Goal: Task Accomplishment & Management: Complete application form

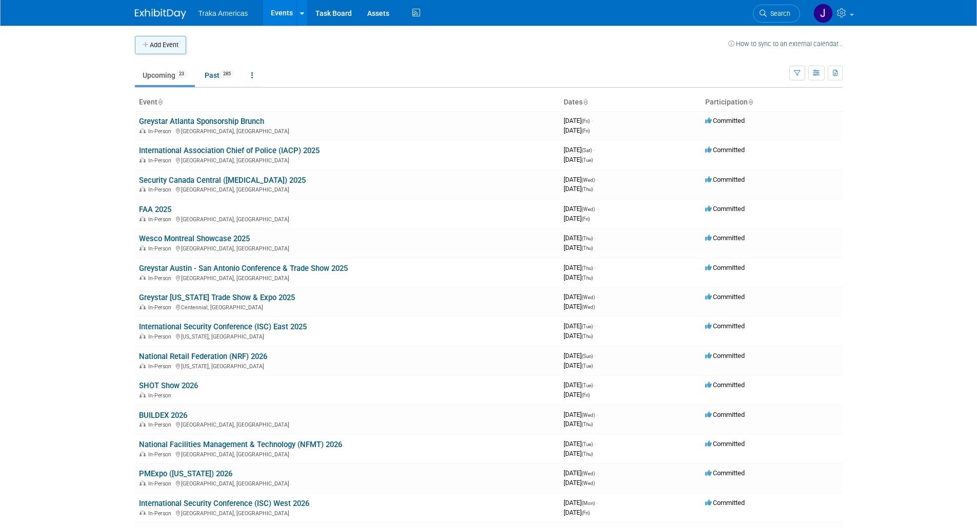
click at [160, 46] on button "Add Event" at bounding box center [160, 45] width 51 height 18
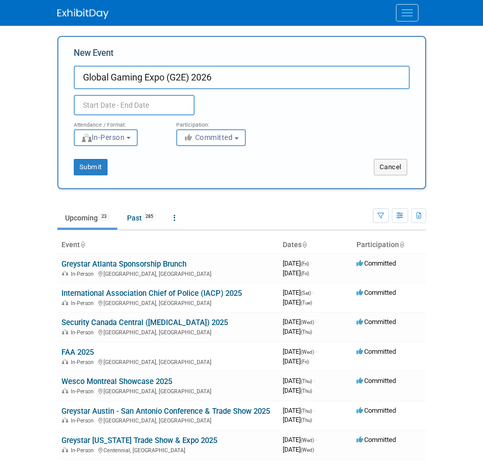
type input "Global Gaming Expo (G2E) 2026"
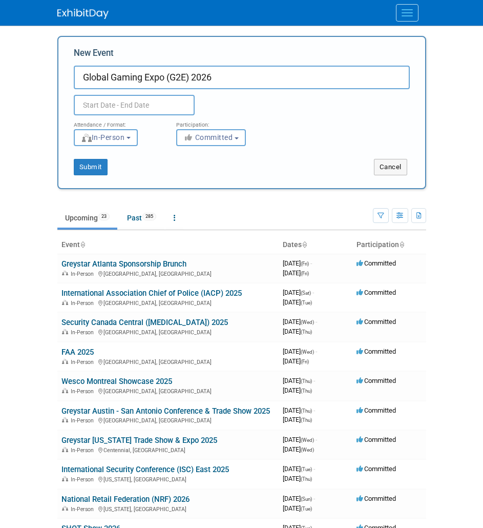
click at [158, 106] on input "text" at bounding box center [134, 105] width 121 height 21
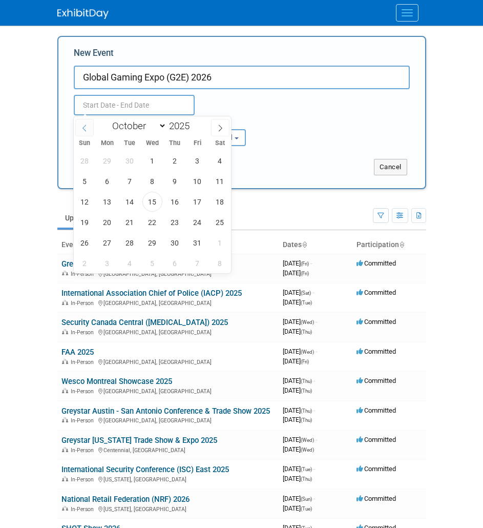
click at [84, 125] on icon at bounding box center [84, 128] width 7 height 7
select select "8"
click at [92, 242] on span "28" at bounding box center [85, 243] width 20 height 20
type input "Sep 28, 2025 to Sep 28, 2025"
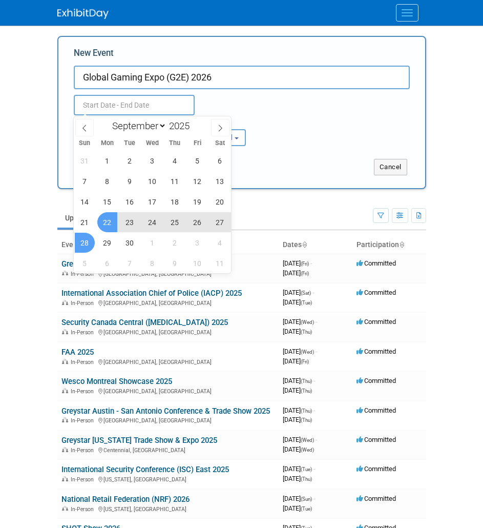
select select "8"
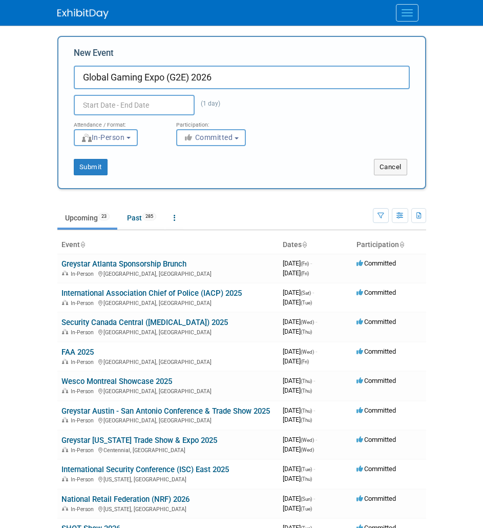
type input "Sep 28, 2025 to Sep 28, 2025"
select select "8"
click at [225, 111] on div "Sep 28, 2025 to Sep 28, 2025 (1 day)" at bounding box center [153, 104] width 174 height 18
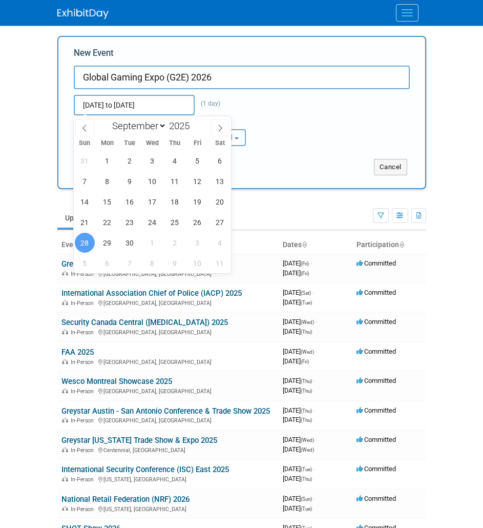
click at [178, 101] on input "Sep 28, 2025 to Sep 28, 2025" at bounding box center [134, 105] width 121 height 21
type input "to"
select select "9"
type input "to"
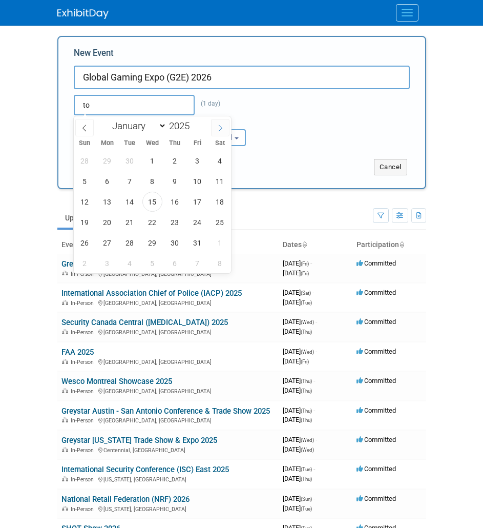
click at [217, 125] on icon at bounding box center [220, 128] width 7 height 7
select select "11"
click at [217, 125] on icon at bounding box center [220, 128] width 7 height 7
type input "2026"
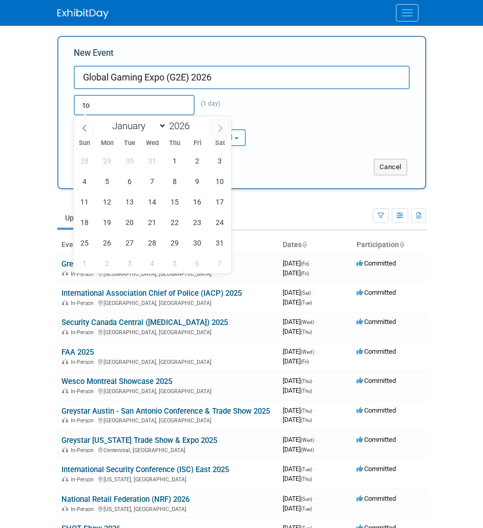
click at [217, 125] on icon at bounding box center [220, 128] width 7 height 7
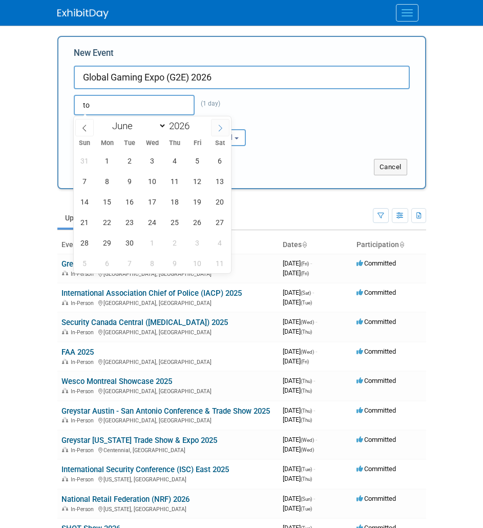
click at [217, 125] on icon at bounding box center [220, 128] width 7 height 7
select select "9"
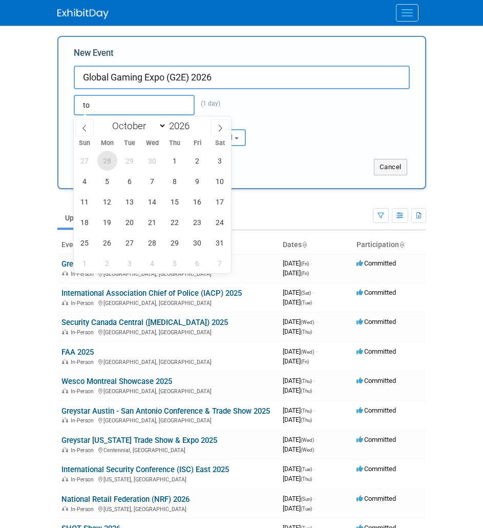
click at [111, 162] on span "28" at bounding box center [107, 161] width 20 height 20
click at [173, 164] on span "1" at bounding box center [175, 161] width 20 height 20
type input "Sep 28, 2026 to Oct 1, 2026"
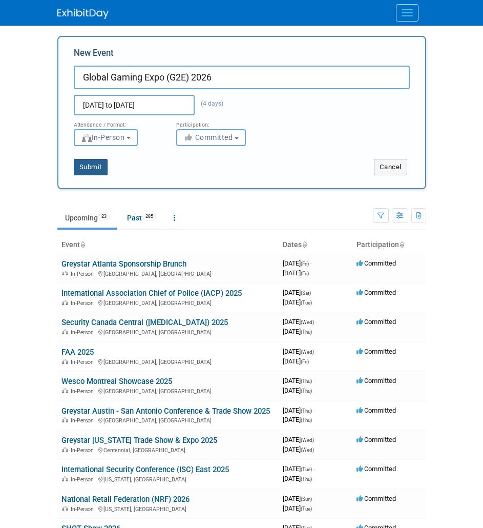
click at [87, 162] on button "Submit" at bounding box center [91, 167] width 34 height 16
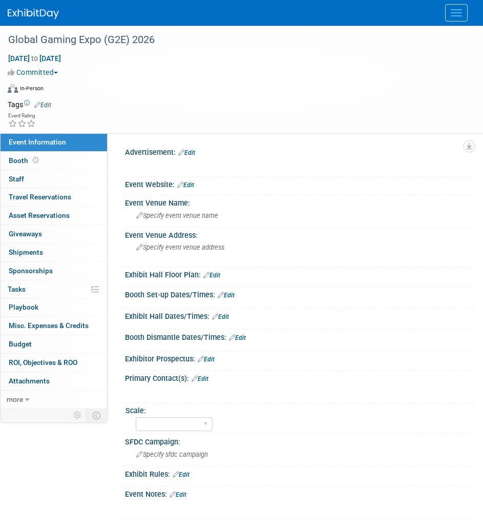
click at [190, 184] on link "Edit" at bounding box center [185, 184] width 17 height 7
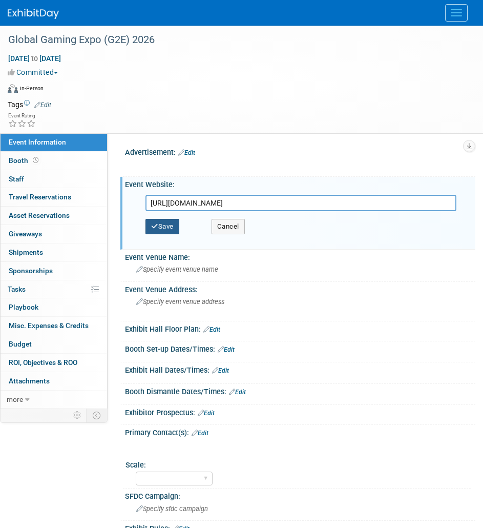
type input "https://www.globalgamingexpo.com/#/"
click at [154, 228] on icon "button" at bounding box center [154, 226] width 7 height 7
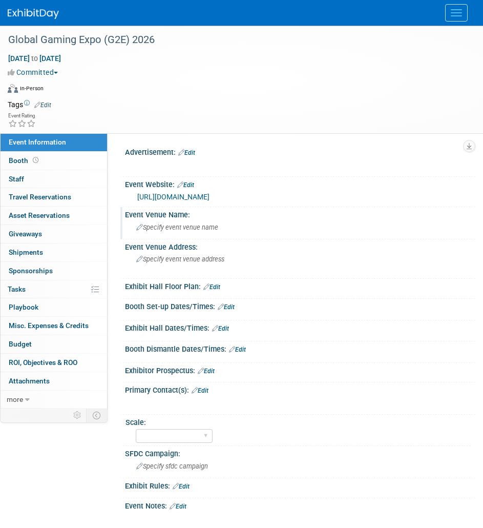
click at [183, 228] on span "Specify event venue name" at bounding box center [177, 227] width 82 height 8
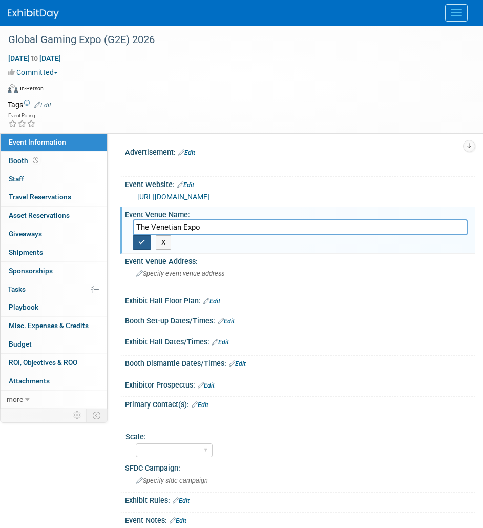
type input "The Venetian Expo"
click at [138, 243] on button "button" at bounding box center [142, 242] width 18 height 14
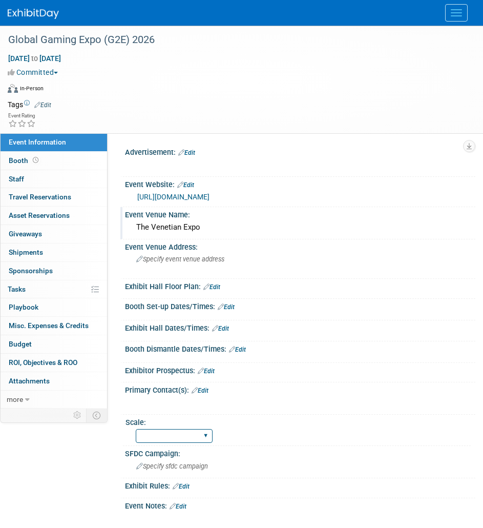
click at [206, 437] on select "Regional National Traka PM LATAM Government" at bounding box center [174, 436] width 77 height 14
select select "National"
click at [136, 429] on select "Regional National Traka PM LATAM Government" at bounding box center [174, 436] width 77 height 14
click at [80, 162] on link "Booth" at bounding box center [54, 161] width 107 height 18
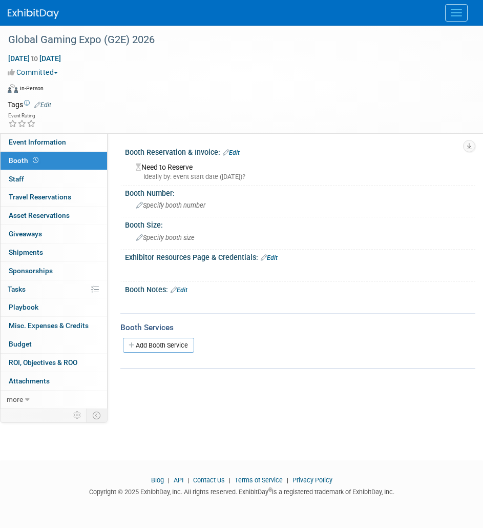
click at [238, 151] on link "Edit" at bounding box center [231, 152] width 17 height 7
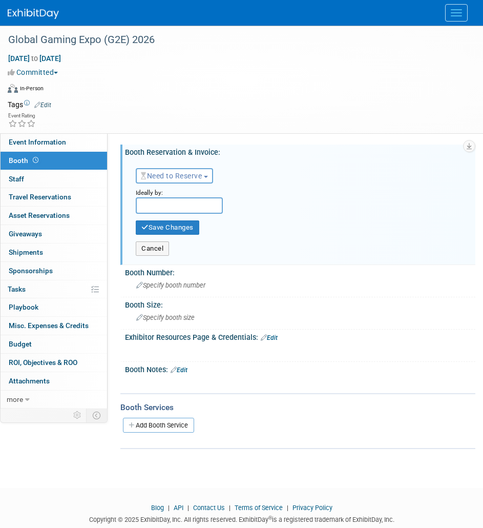
click at [189, 172] on span "Need to Reserve" at bounding box center [171, 176] width 61 height 8
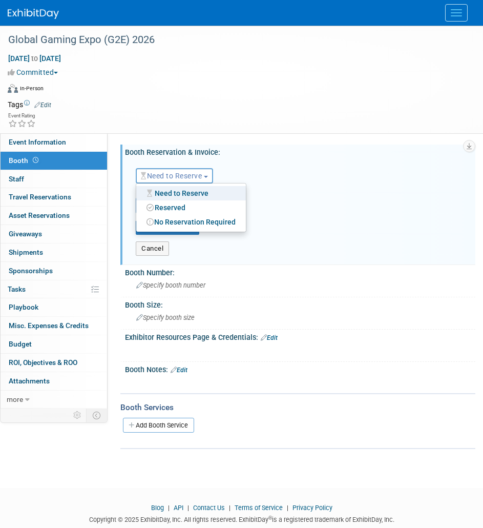
click at [177, 204] on link "Reserved" at bounding box center [191, 207] width 110 height 14
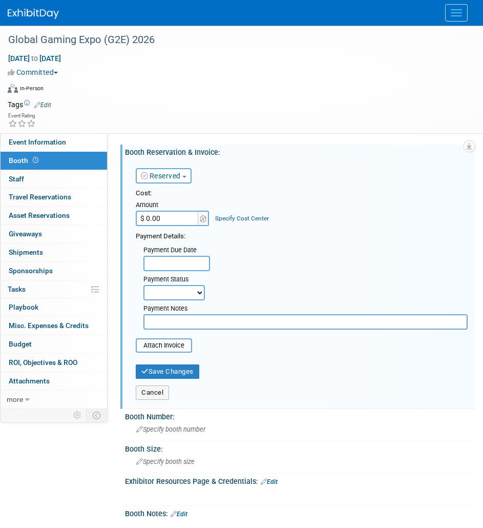
click at [172, 216] on input "$ 0.00" at bounding box center [168, 218] width 64 height 15
click at [180, 224] on input "$ 0.00" at bounding box center [168, 218] width 64 height 15
type input "$ 21,090.00"
click at [163, 345] on input "file" at bounding box center [130, 345] width 122 height 12
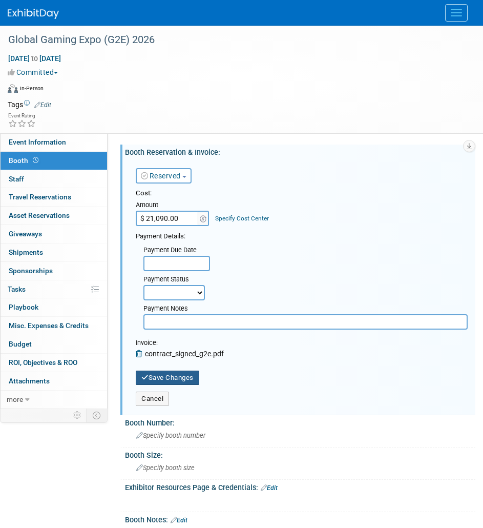
click at [161, 381] on button "Save Changes" at bounding box center [168, 378] width 64 height 14
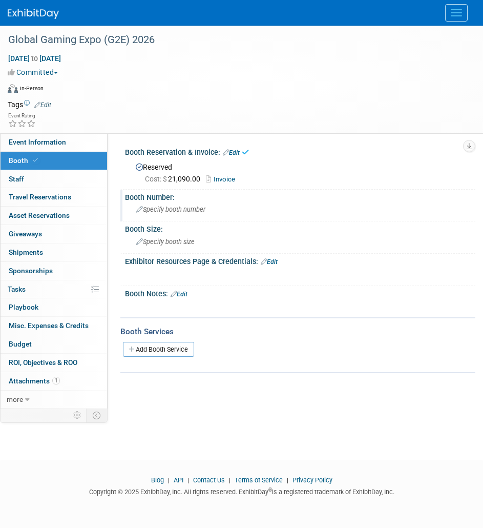
click at [185, 211] on span "Specify booth number" at bounding box center [170, 210] width 69 height 8
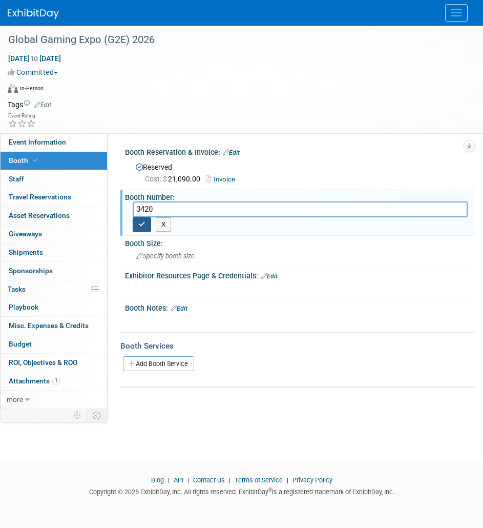
type input "3420"
click at [147, 231] on button "button" at bounding box center [142, 224] width 18 height 14
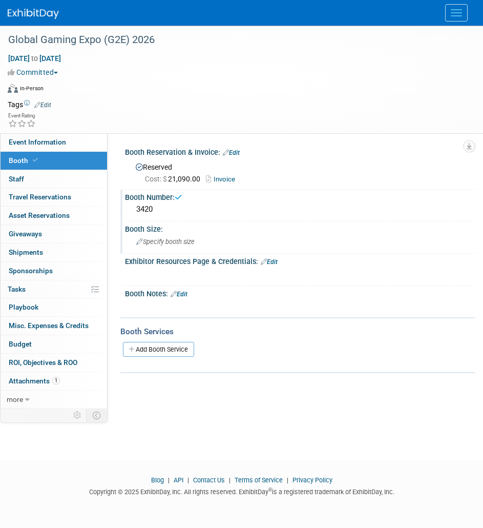
click at [147, 234] on div "Specify booth size" at bounding box center [300, 242] width 335 height 16
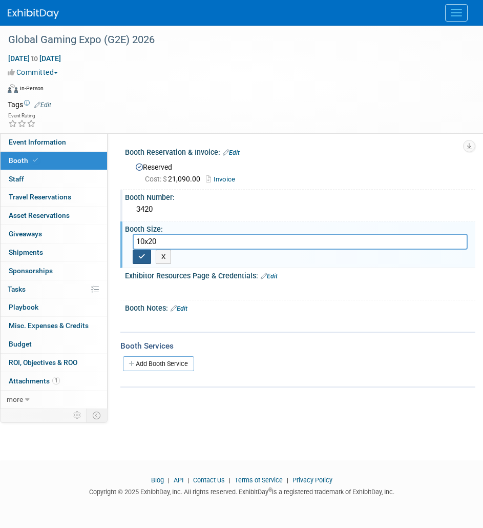
type input "10x20"
click at [138, 251] on button "button" at bounding box center [142, 257] width 18 height 14
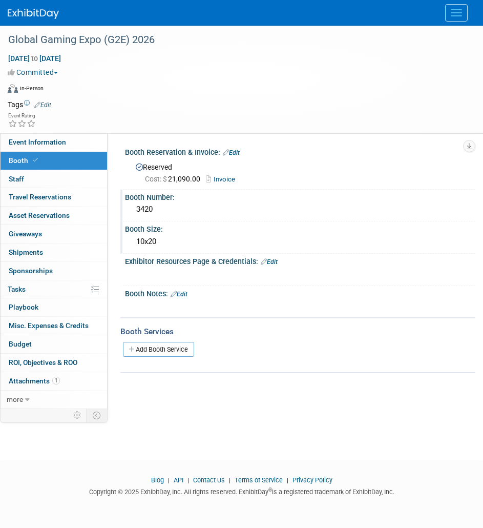
click at [30, 12] on img at bounding box center [33, 14] width 51 height 10
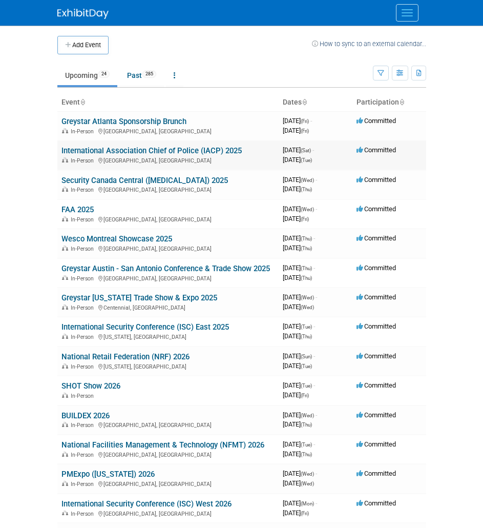
click at [121, 149] on link "International Association Chief of Police (IACP) 2025" at bounding box center [152, 150] width 180 height 9
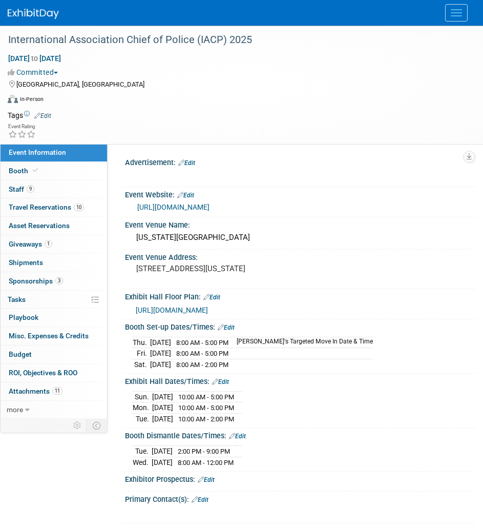
select select "National"
click at [200, 314] on span "[URL][DOMAIN_NAME]" at bounding box center [172, 310] width 72 height 8
